Goal: Navigation & Orientation: Find specific page/section

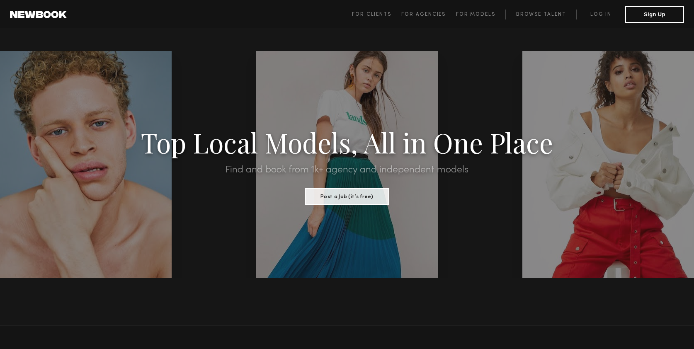
click at [482, 19] on span "For Clients For Agencies For Models Browse Talent Log in Sign Up" at bounding box center [518, 14] width 332 height 17
click at [480, 14] on span "For Models" at bounding box center [475, 14] width 39 height 5
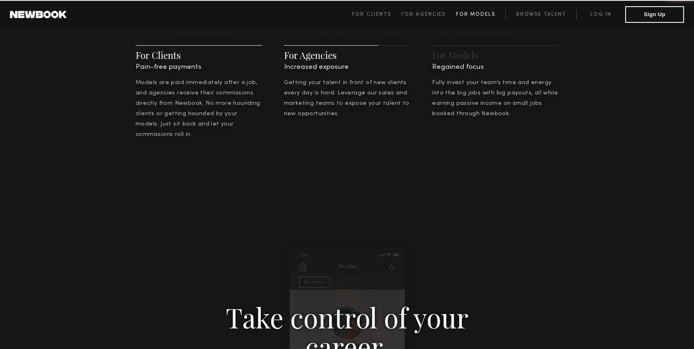
scroll to position [1193, 0]
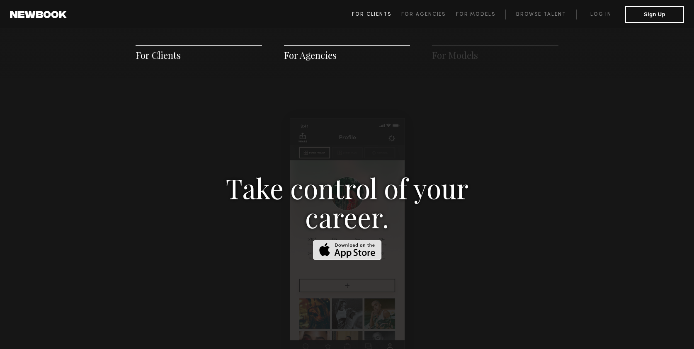
click at [373, 17] on link "For Clients" at bounding box center [376, 15] width 49 height 10
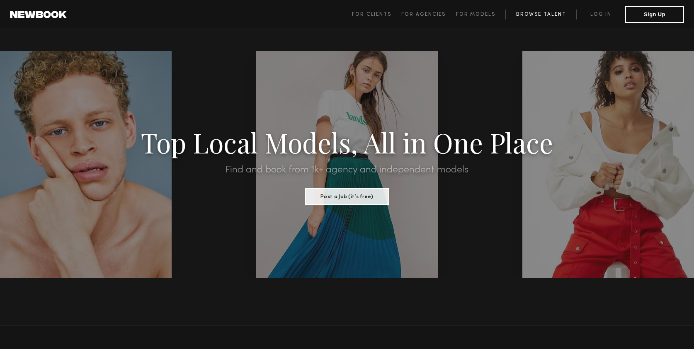
click at [540, 13] on link "Browse Talent" at bounding box center [540, 15] width 71 height 10
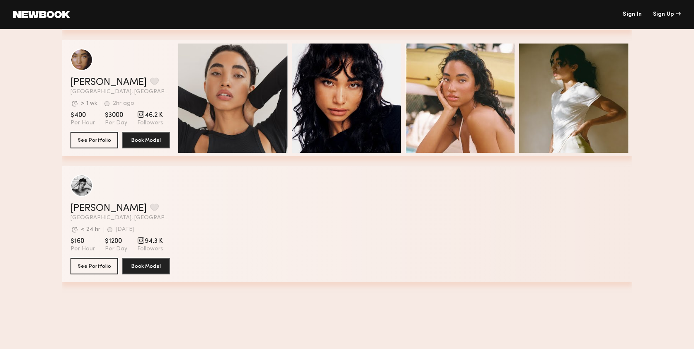
scroll to position [229, 0]
